Goal: Task Accomplishment & Management: Use online tool/utility

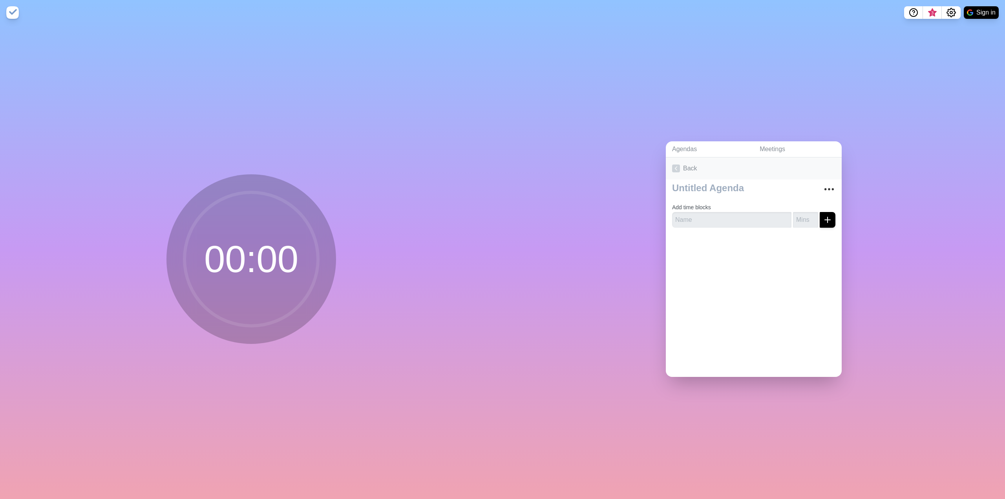
click at [673, 167] on icon at bounding box center [676, 168] width 8 height 8
click at [688, 168] on link "Create an Agenda" at bounding box center [754, 168] width 176 height 22
click at [766, 150] on link "Meetings" at bounding box center [797, 149] width 88 height 16
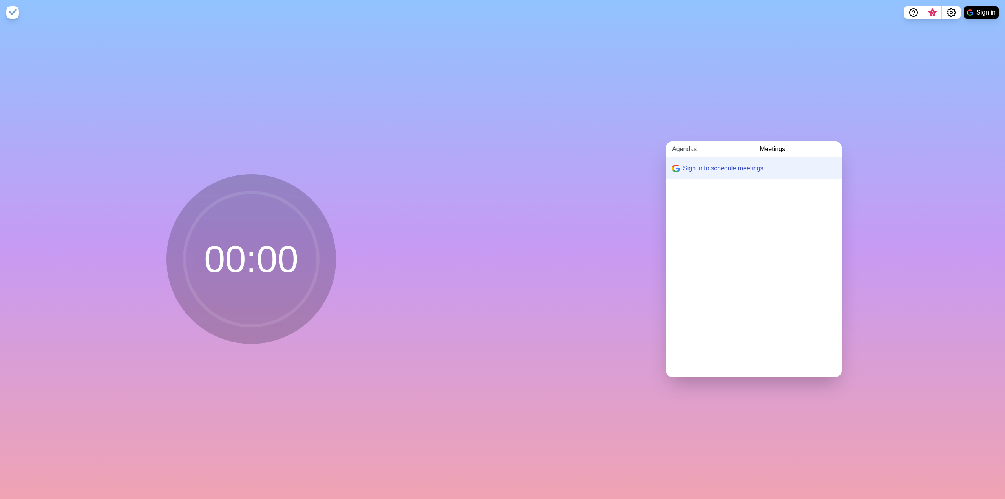
click at [688, 146] on link "Agendas" at bounding box center [710, 149] width 88 height 16
click at [684, 167] on link "Create an Agenda" at bounding box center [754, 168] width 176 height 22
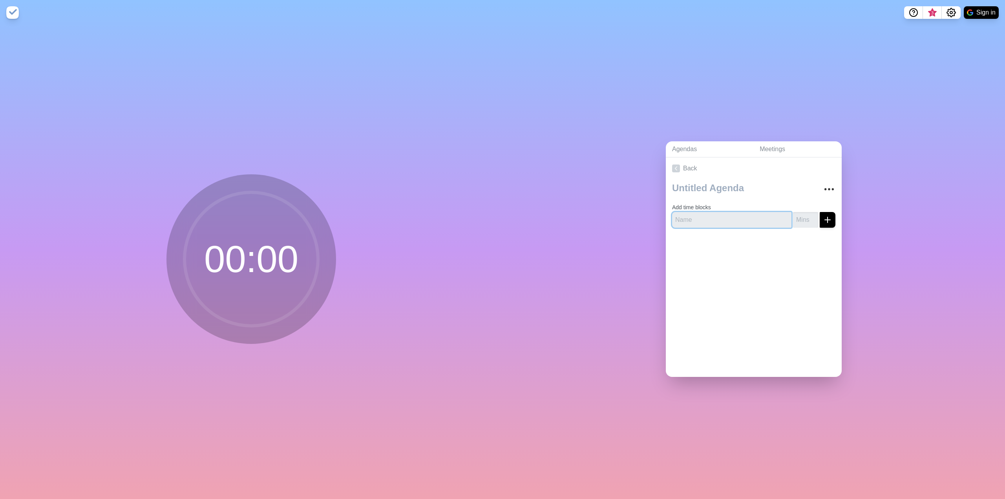
click at [715, 215] on input "text" at bounding box center [731, 220] width 119 height 16
click at [721, 218] on input "text" at bounding box center [731, 220] width 119 height 16
type input "[PERSON_NAME]"
click at [782, 307] on div "Back Add time blocks [PERSON_NAME]" at bounding box center [754, 266] width 176 height 219
type input "-1"
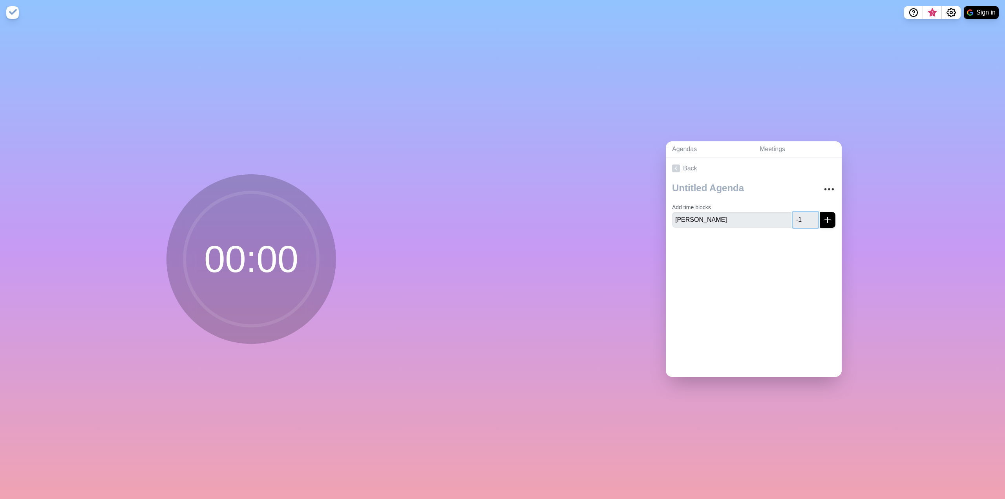
click at [806, 219] on input "-1" at bounding box center [805, 220] width 25 height 16
type input "10"
click at [823, 217] on icon "submit" at bounding box center [827, 219] width 9 height 9
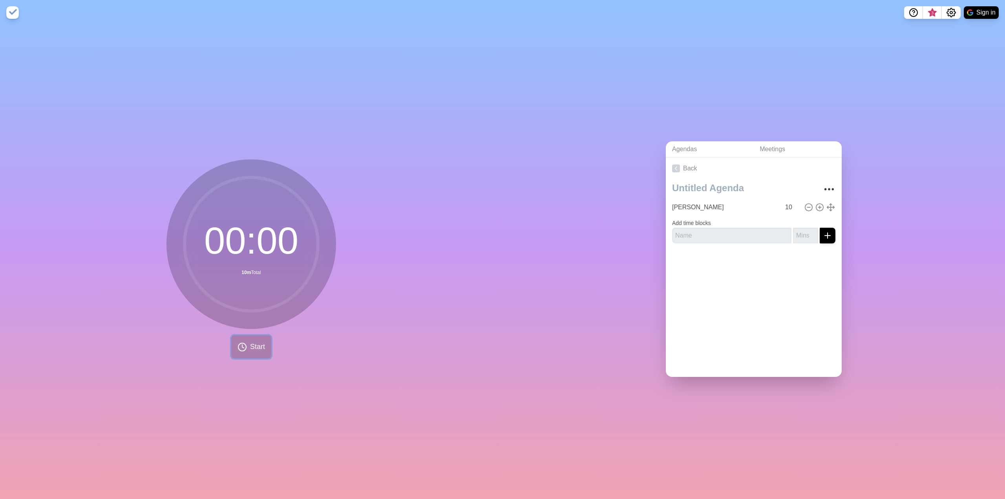
click at [250, 349] on span "Start" at bounding box center [257, 346] width 15 height 11
click at [692, 240] on div "[PERSON_NAME] 10 Add time blocks" at bounding box center [754, 214] width 176 height 70
click at [693, 232] on input "text" at bounding box center [731, 236] width 119 height 16
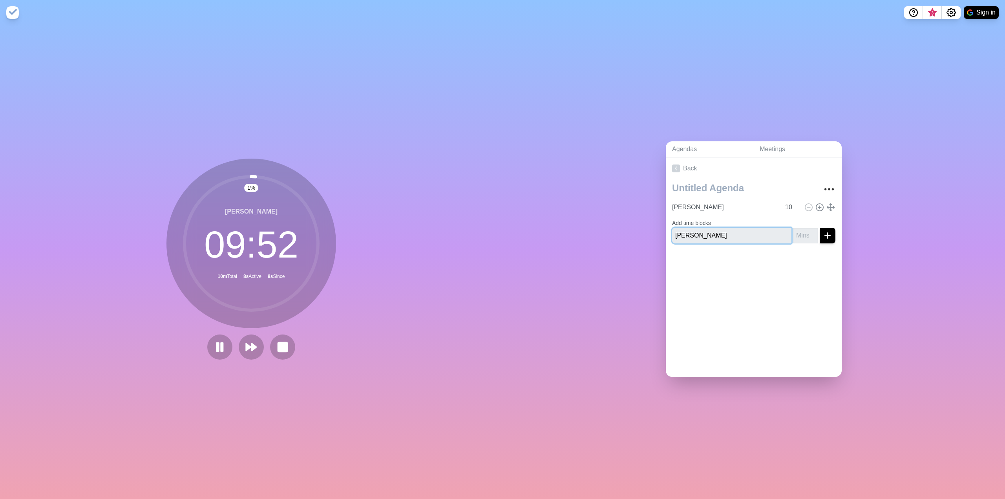
type input "[PERSON_NAME]"
click at [795, 236] on input "number" at bounding box center [805, 236] width 25 height 16
type input "10"
click at [825, 232] on button "submit" at bounding box center [827, 236] width 16 height 16
click at [720, 241] on input "text" at bounding box center [731, 242] width 119 height 16
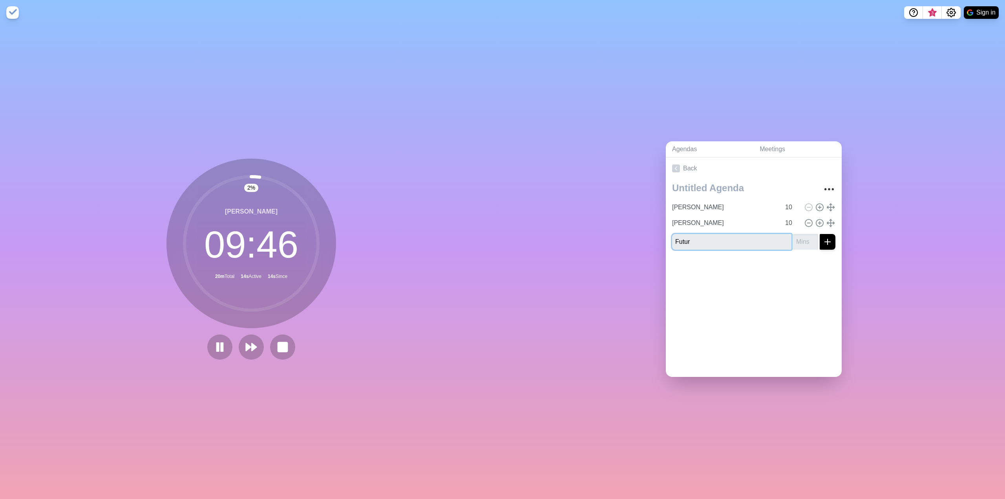
type input "Futur"
click at [793, 240] on input "number" at bounding box center [805, 242] width 25 height 16
type input "10"
click at [823, 241] on icon "submit" at bounding box center [827, 241] width 9 height 9
